Goal: Navigation & Orientation: Go to known website

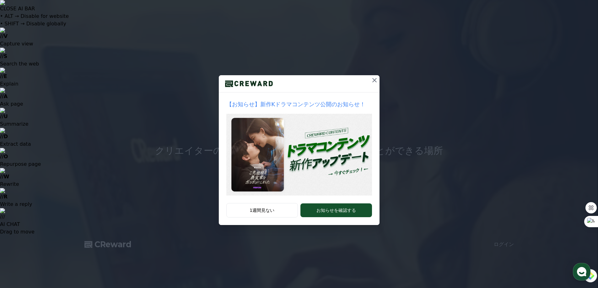
click at [285, 211] on button "1週間見ない" at bounding box center [262, 210] width 72 height 14
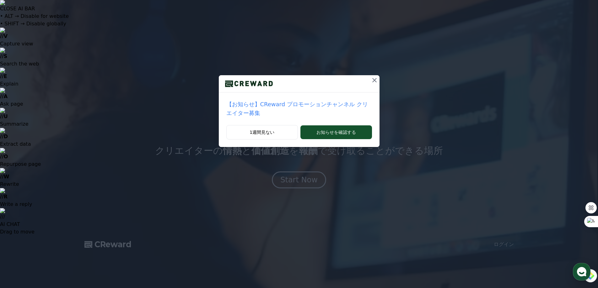
click at [283, 125] on button "1週間見ない" at bounding box center [262, 132] width 72 height 14
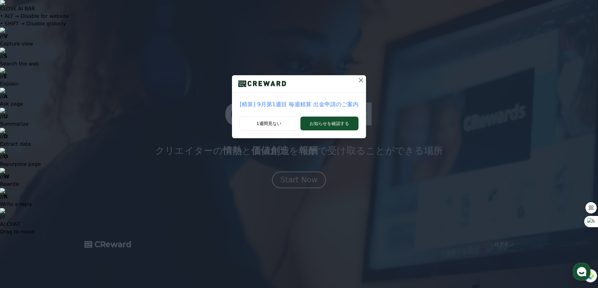
click at [357, 77] on icon at bounding box center [361, 81] width 8 height 8
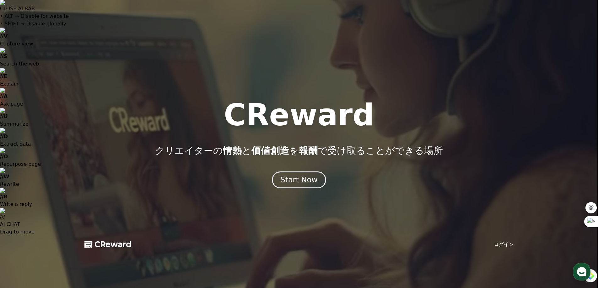
click at [298, 181] on div "Start Now" at bounding box center [298, 180] width 37 height 10
